Goal: Information Seeking & Learning: Check status

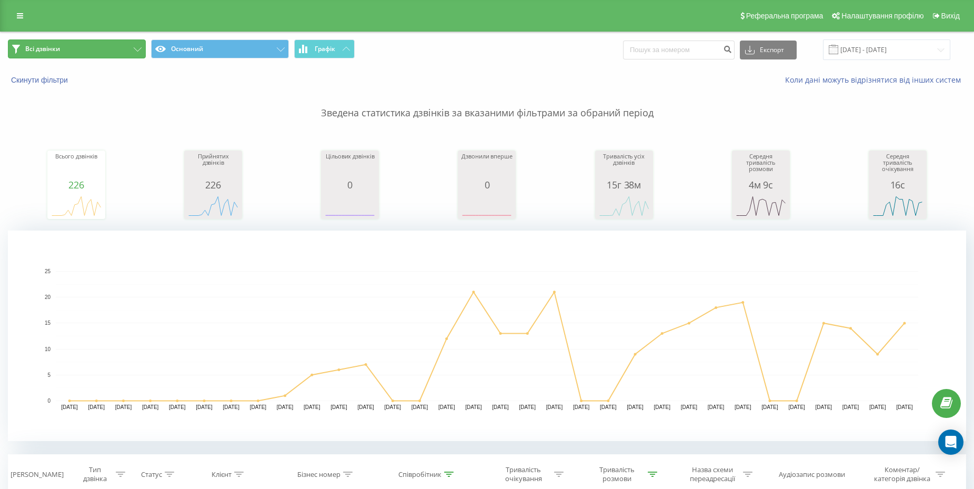
click at [75, 45] on button "Всі дзвінки" at bounding box center [77, 48] width 138 height 19
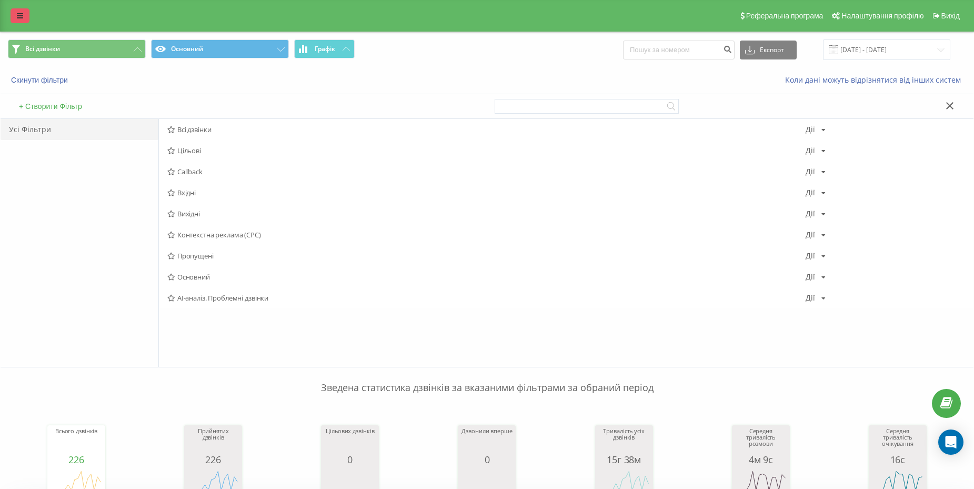
click at [24, 17] on link at bounding box center [20, 15] width 19 height 15
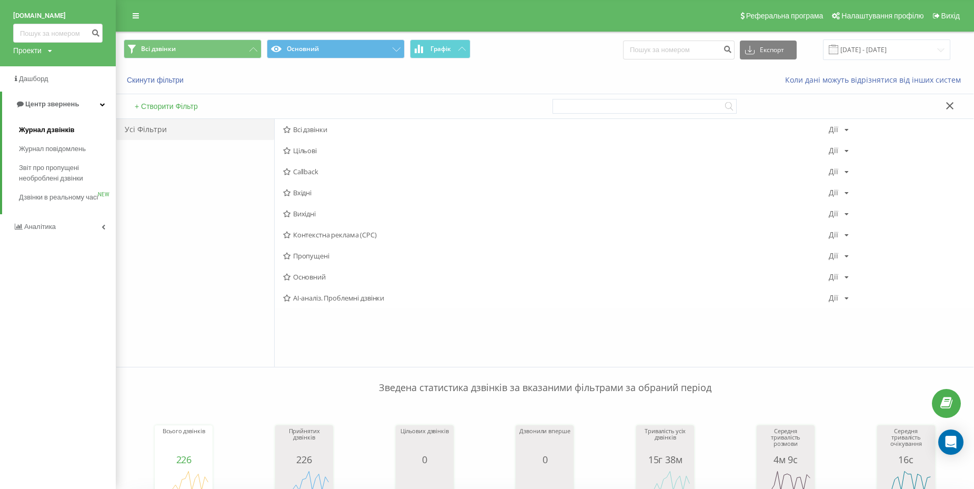
click at [62, 136] on link "Журнал дзвінків" at bounding box center [67, 129] width 97 height 19
click at [59, 132] on span "Журнал дзвінків" at bounding box center [47, 130] width 56 height 11
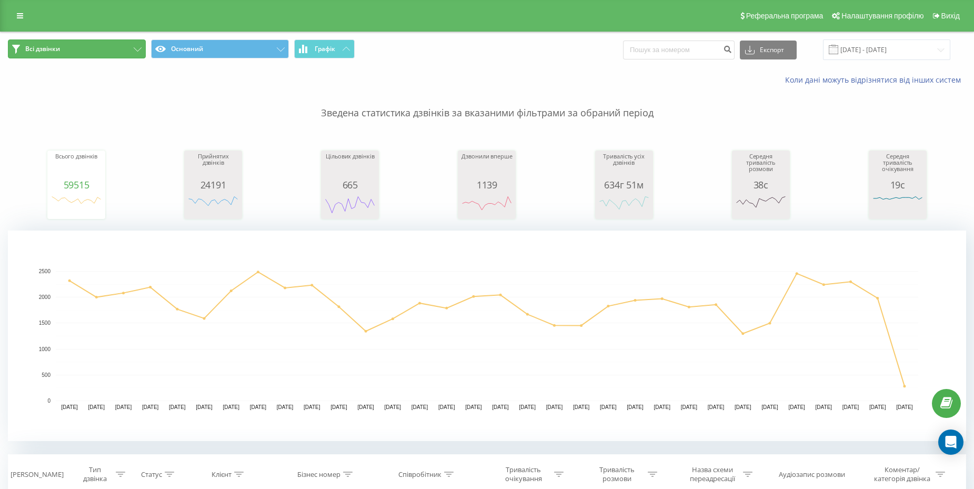
click at [85, 55] on button "Всі дзвінки" at bounding box center [77, 48] width 138 height 19
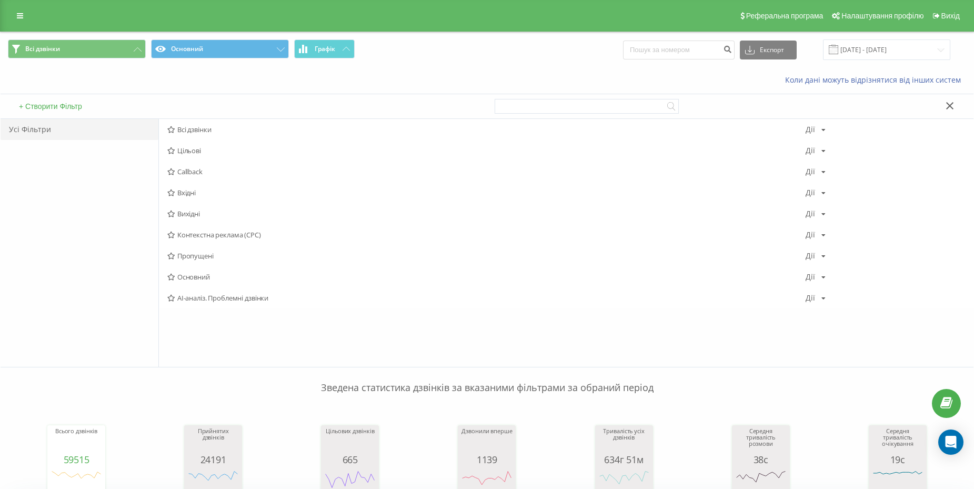
drag, startPoint x: 954, startPoint y: 103, endPoint x: 943, endPoint y: 126, distance: 25.9
click at [954, 103] on button at bounding box center [949, 106] width 15 height 11
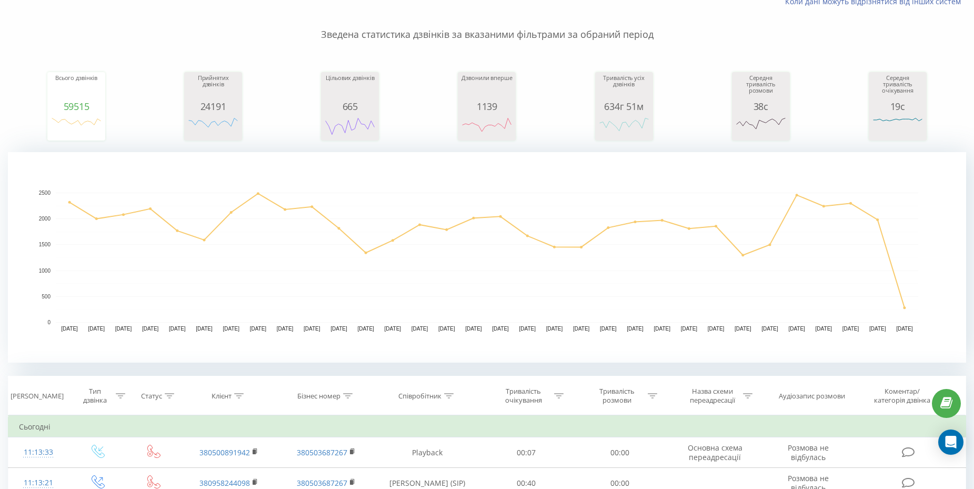
scroll to position [79, 0]
click at [442, 390] on th "Співробітник" at bounding box center [427, 395] width 105 height 39
click at [443, 397] on div "Співробітник" at bounding box center [425, 395] width 55 height 9
click at [426, 467] on input "text" at bounding box center [427, 470] width 93 height 18
type input "Акімов"
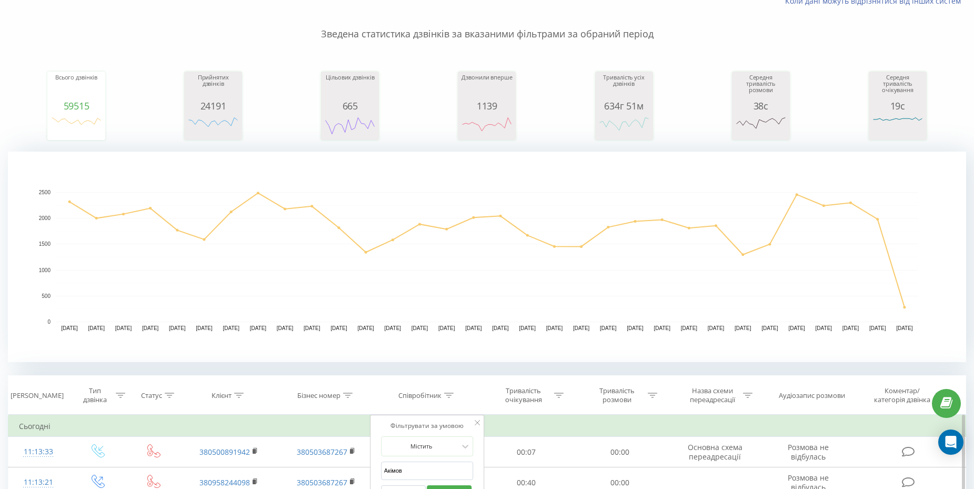
click at [438, 469] on input "Акімов" at bounding box center [427, 470] width 93 height 18
click at [450, 466] on input "text" at bounding box center [427, 470] width 93 height 18
type input "[PERSON_NAME]"
click at [440, 488] on span "OK" at bounding box center [449, 491] width 29 height 16
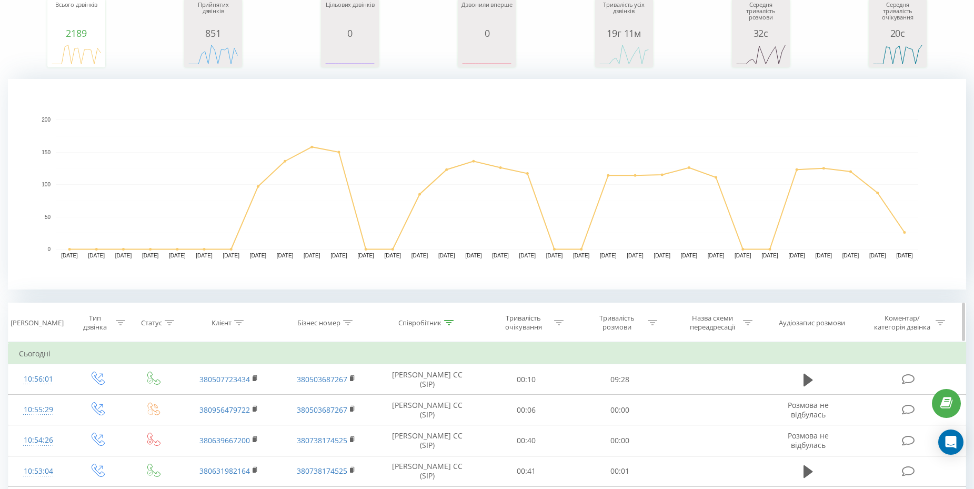
scroll to position [152, 0]
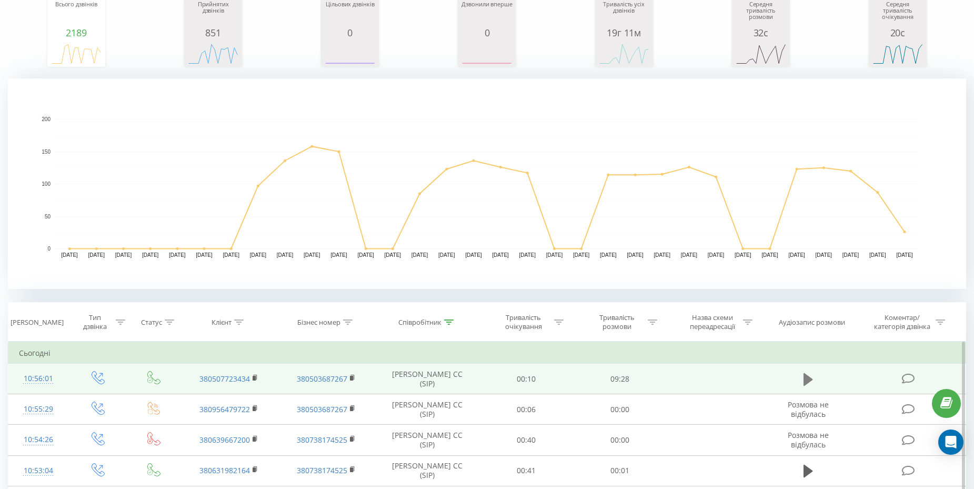
click at [807, 381] on icon at bounding box center [807, 378] width 9 height 13
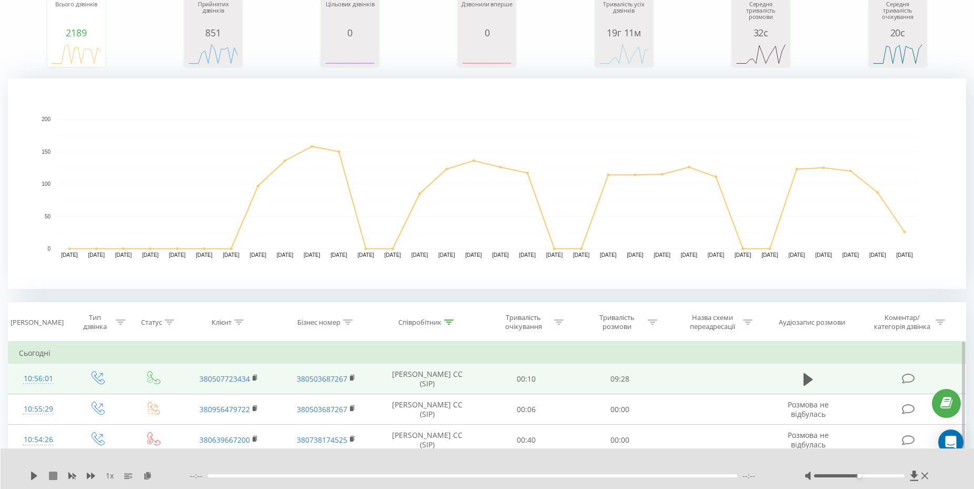
click at [54, 476] on icon at bounding box center [53, 475] width 8 height 8
drag, startPoint x: 962, startPoint y: 325, endPoint x: 962, endPoint y: 334, distance: 9.0
click at [962, 334] on div at bounding box center [963, 321] width 3 height 38
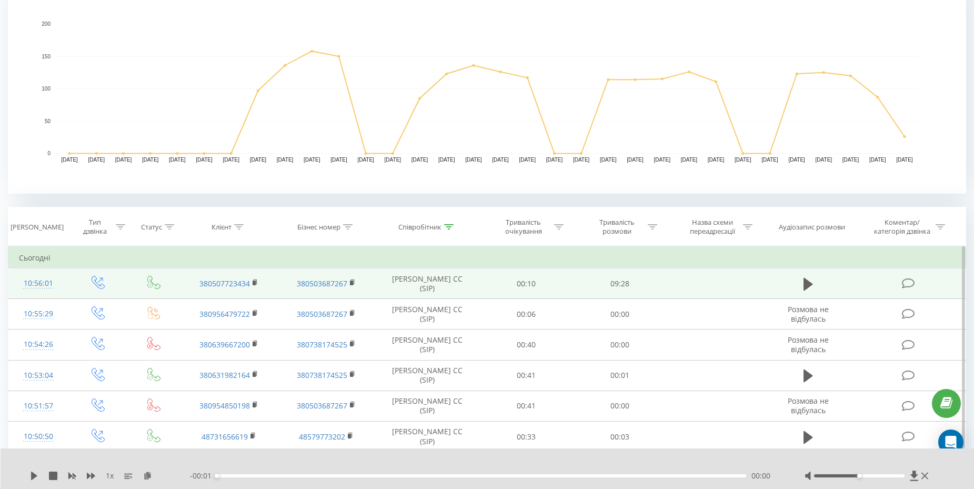
scroll to position [121, 0]
